Goal: Information Seeking & Learning: Learn about a topic

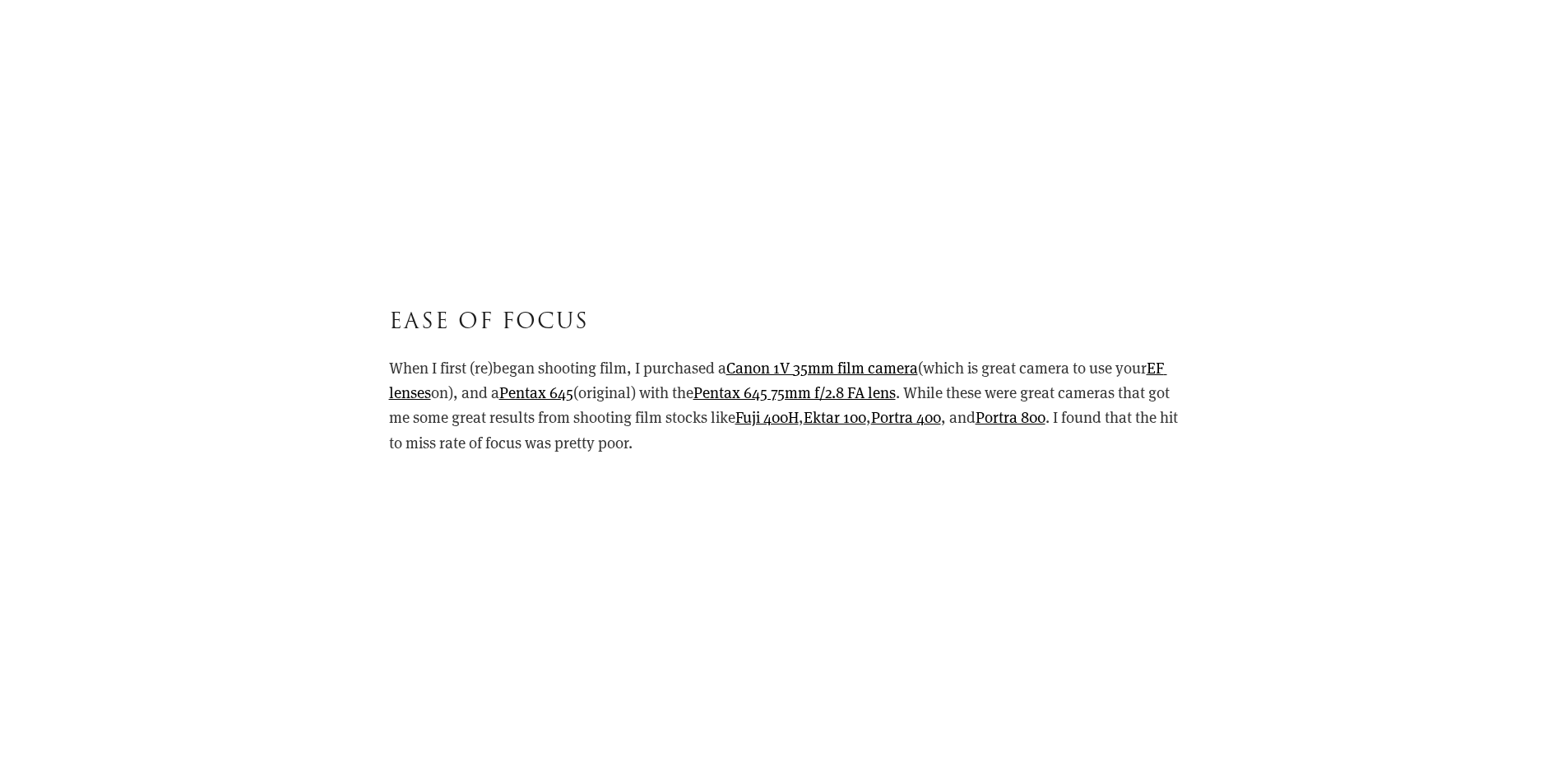
scroll to position [10033, 0]
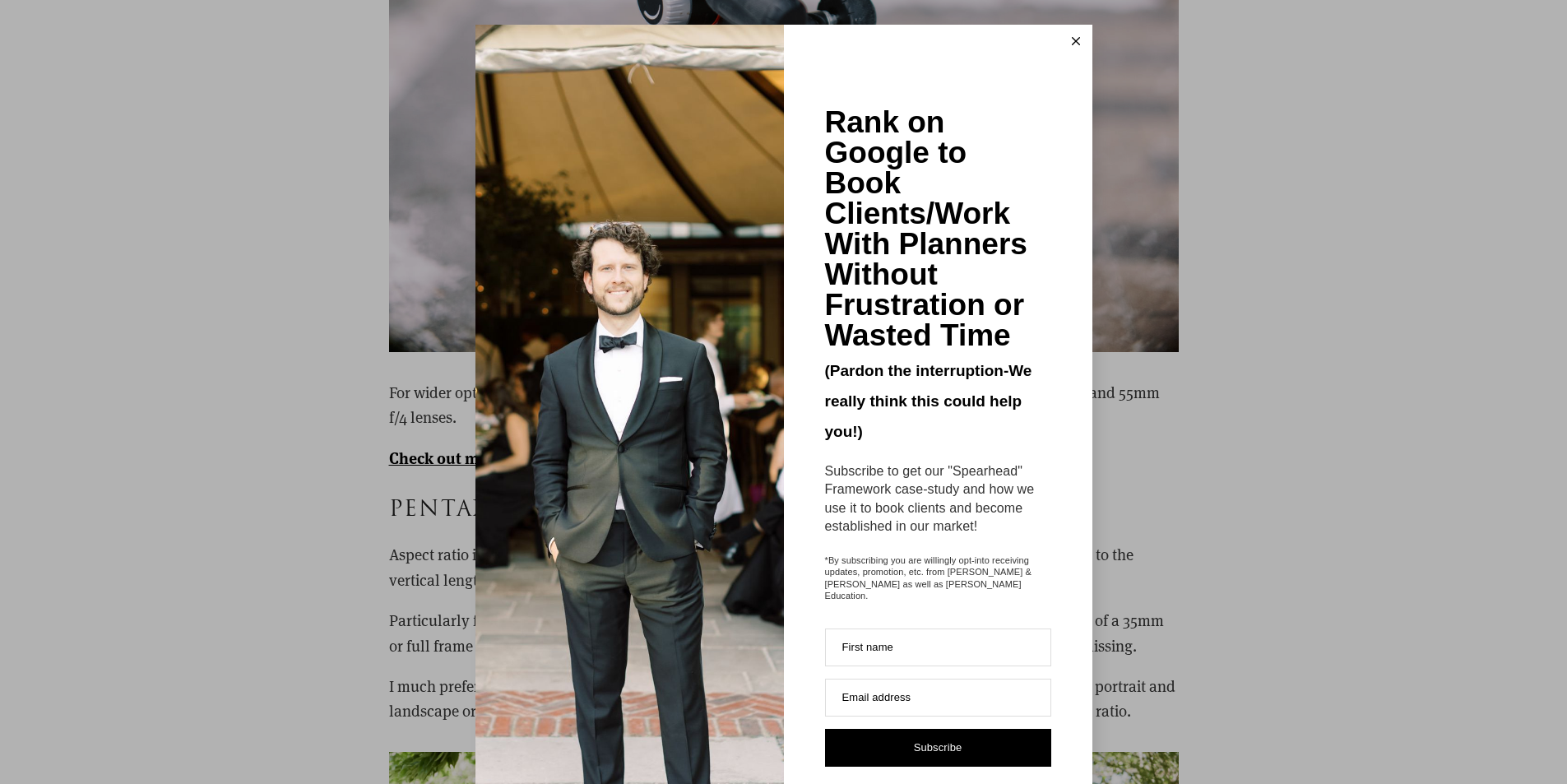
click at [1072, 42] on icon at bounding box center [1076, 40] width 8 height 8
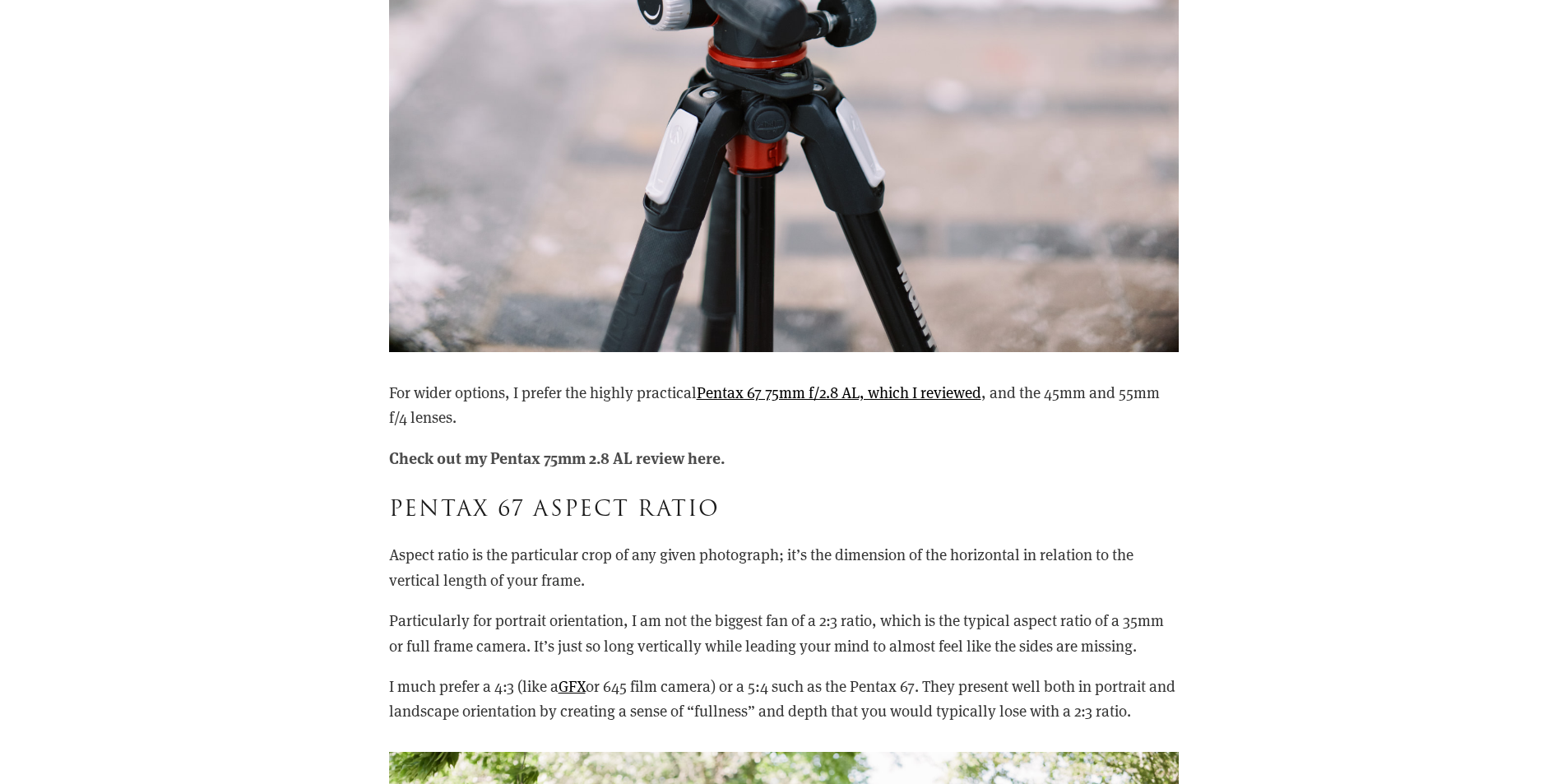
click at [564, 454] on strong "Check out my Pentax 75mm 2.8 AL review here." at bounding box center [557, 456] width 336 height 22
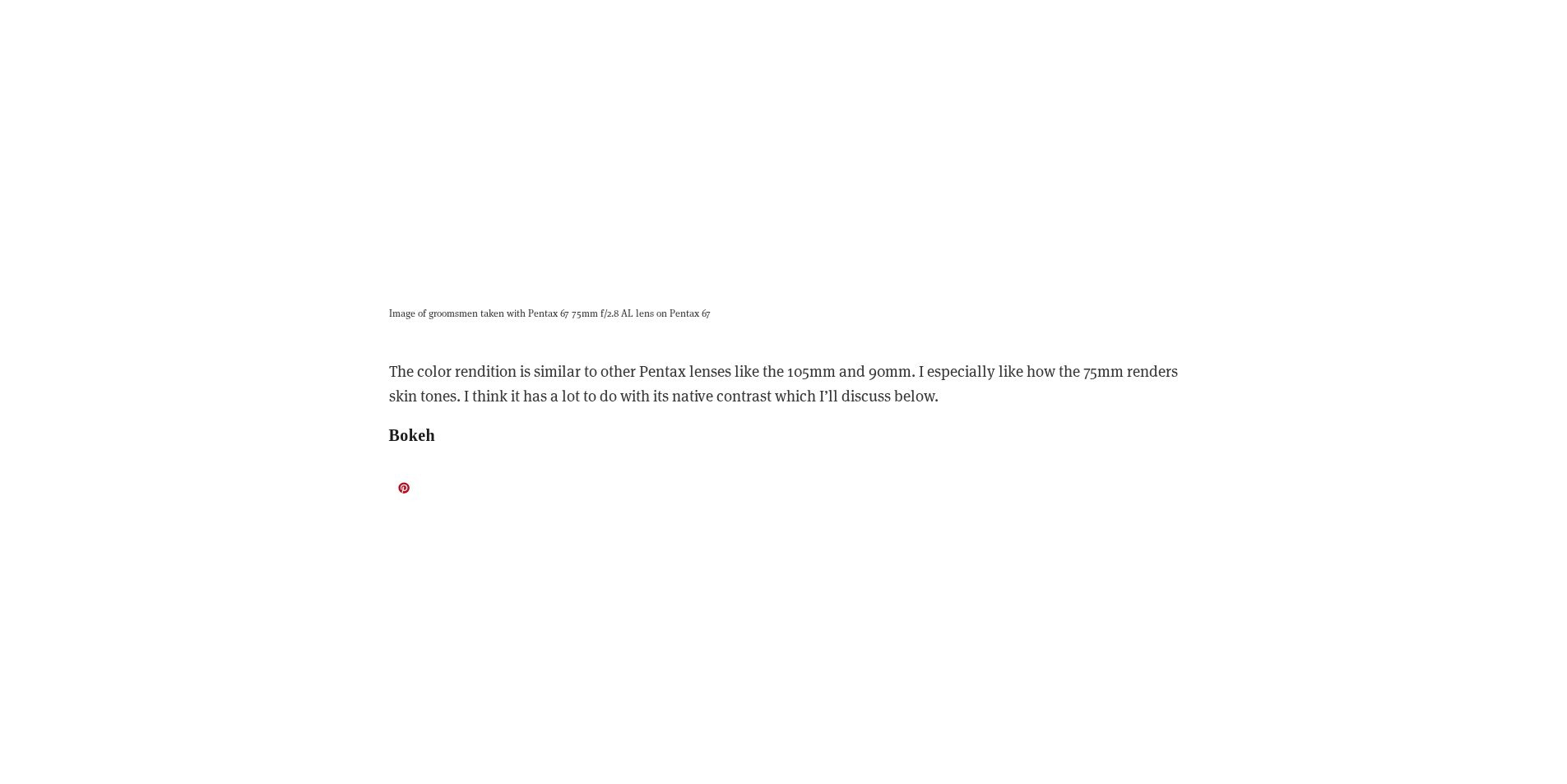
scroll to position [9046, 0]
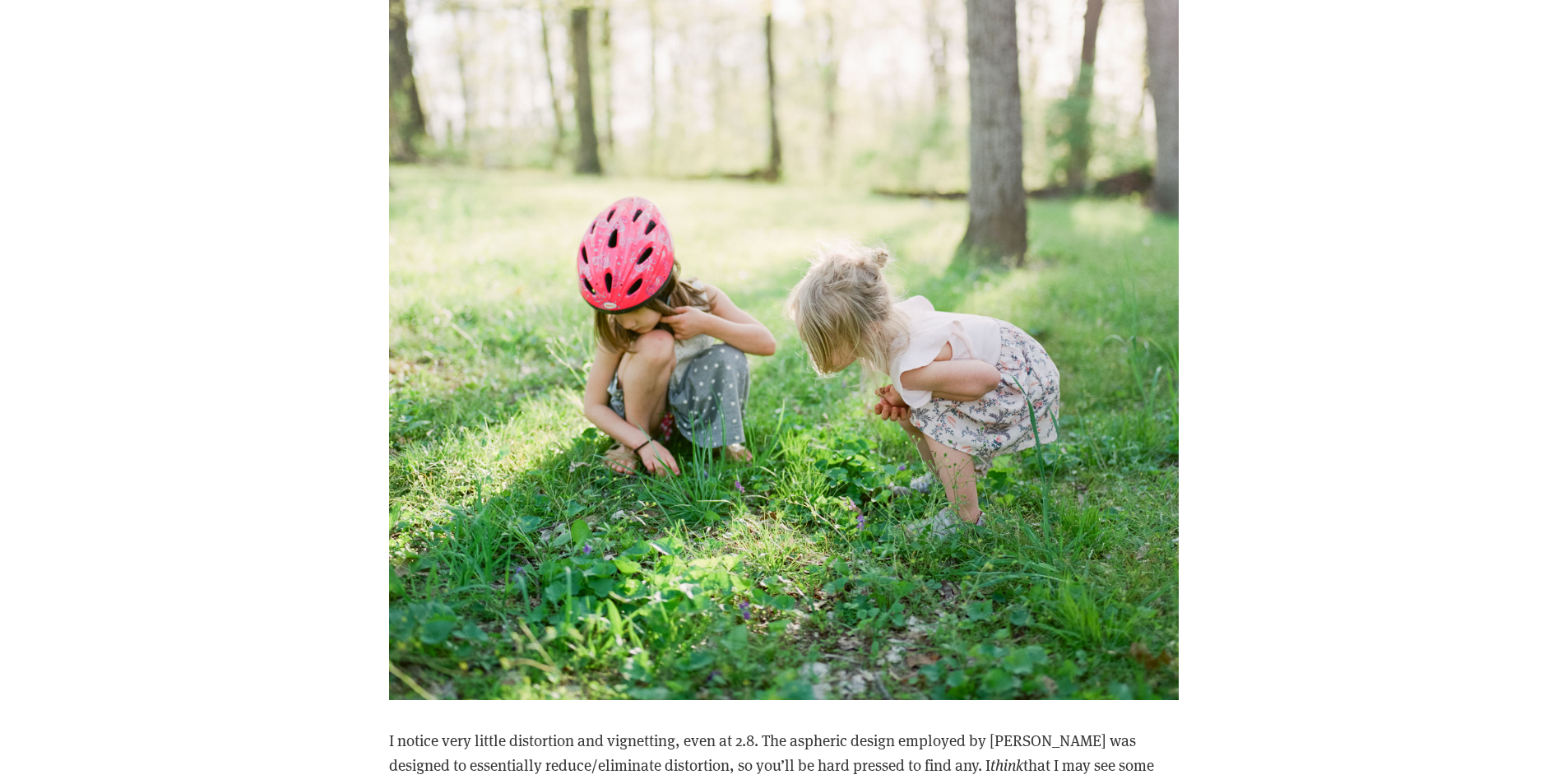
scroll to position [11758, 0]
